Goal: Task Accomplishment & Management: Use online tool/utility

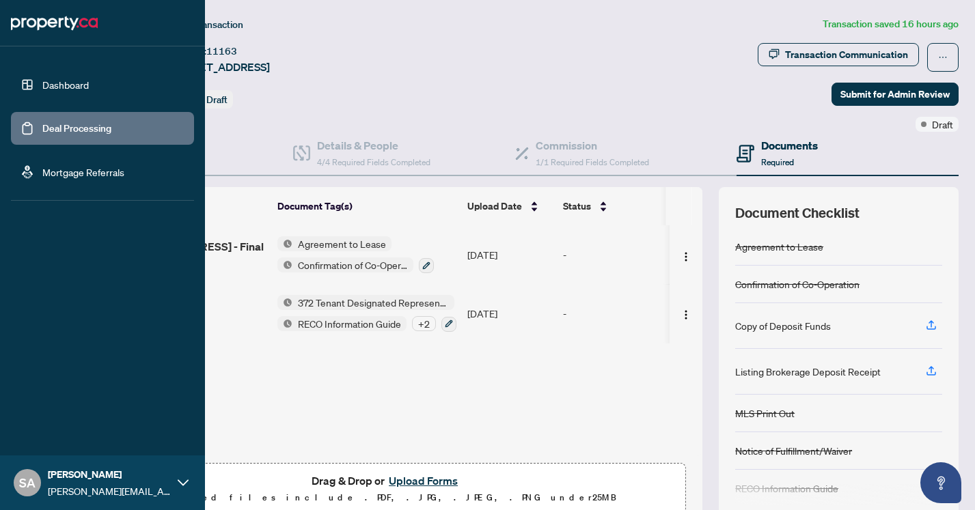
click at [42, 122] on link "Deal Processing" at bounding box center [76, 128] width 69 height 12
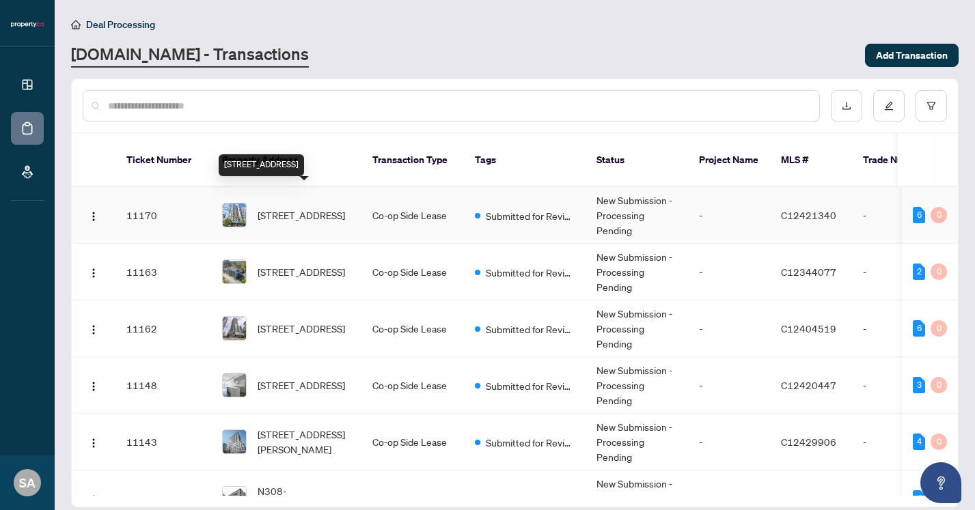
click at [302, 208] on span "[STREET_ADDRESS]" at bounding box center [300, 215] width 87 height 15
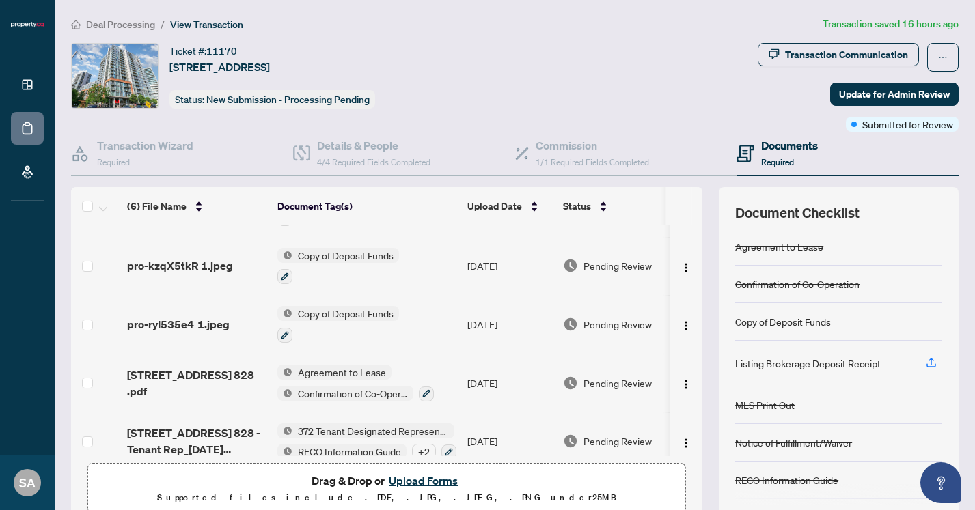
scroll to position [121, 0]
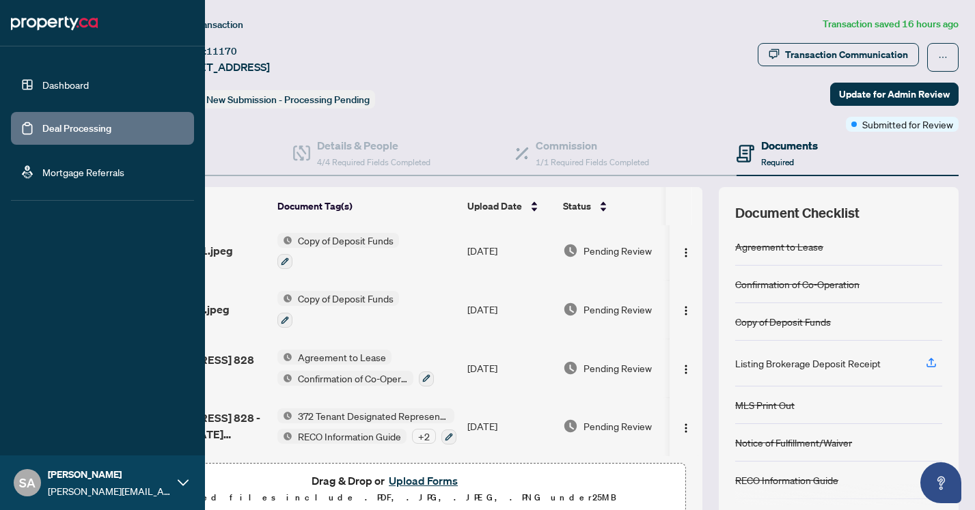
click at [42, 127] on link "Deal Processing" at bounding box center [76, 128] width 69 height 12
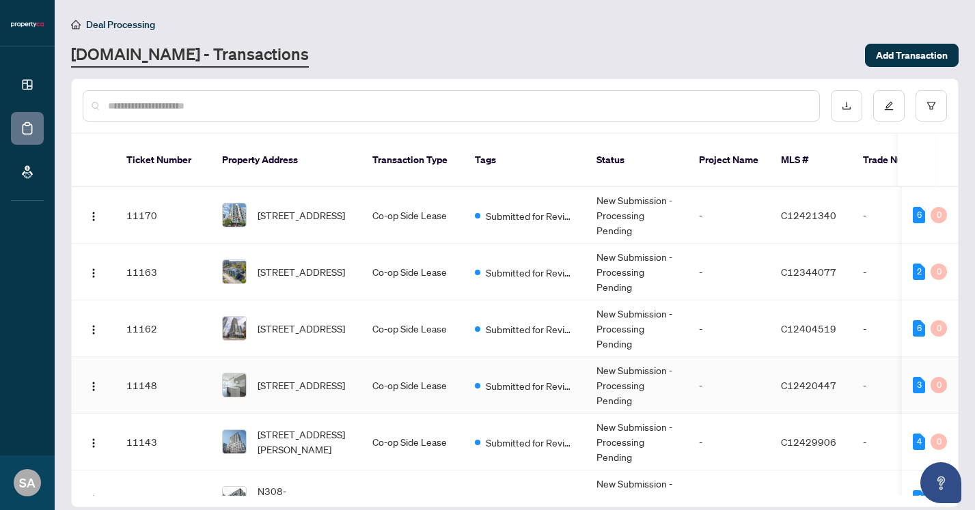
click at [320, 378] on span "[STREET_ADDRESS]" at bounding box center [300, 385] width 87 height 15
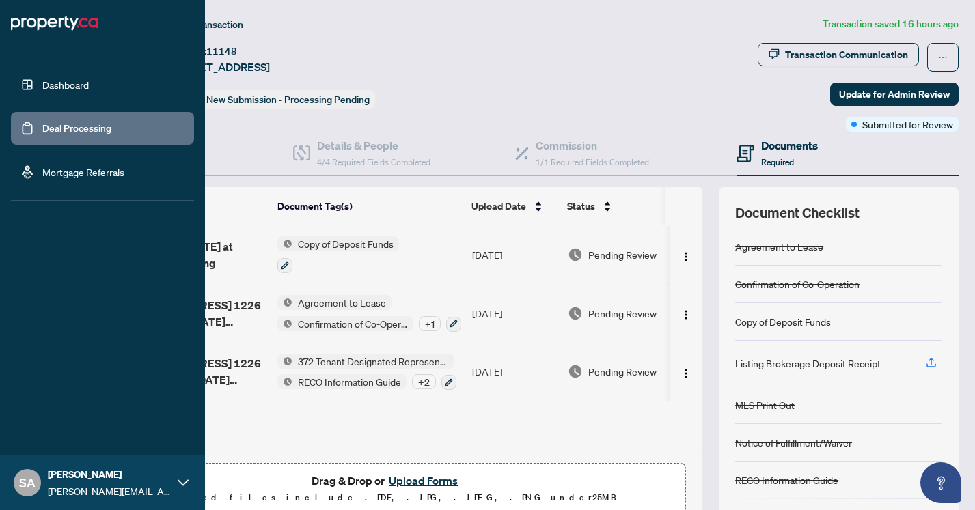
click at [42, 130] on link "Deal Processing" at bounding box center [76, 128] width 69 height 12
